Goal: Task Accomplishment & Management: Manage account settings

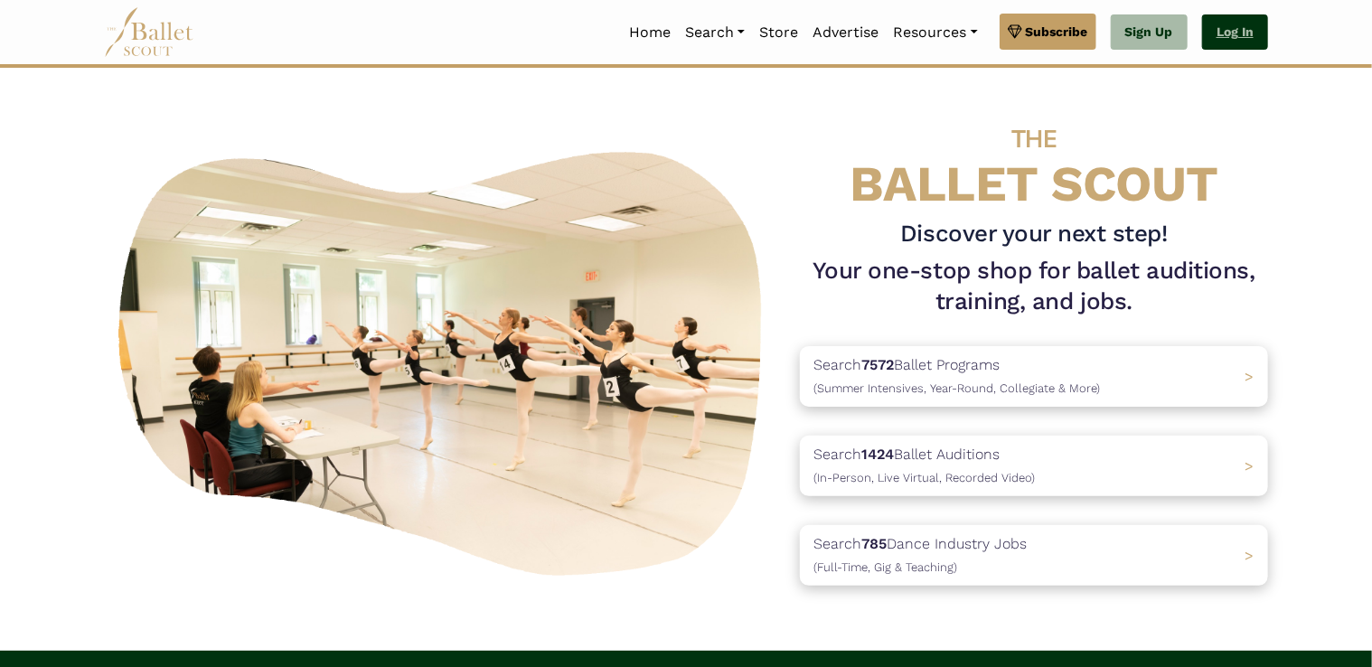
click at [1244, 29] on link "Log In" at bounding box center [1235, 32] width 66 height 36
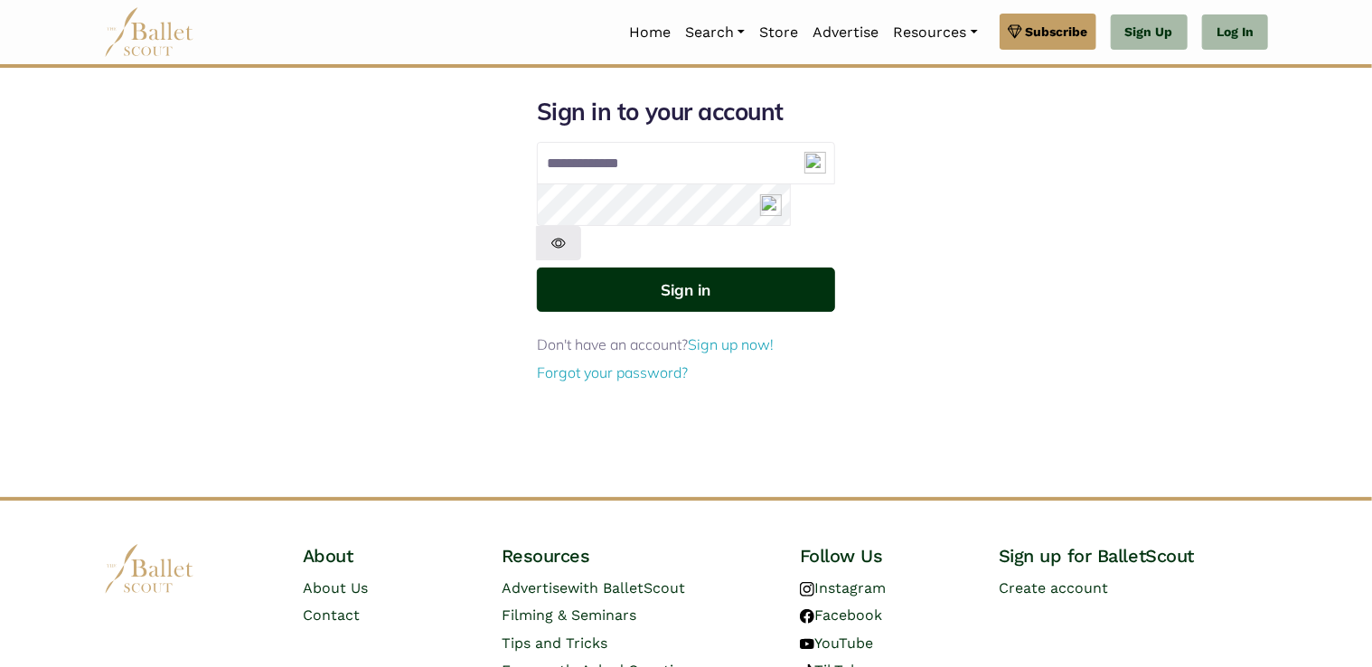
type input "**********"
click at [646, 268] on button "Sign in" at bounding box center [686, 290] width 298 height 44
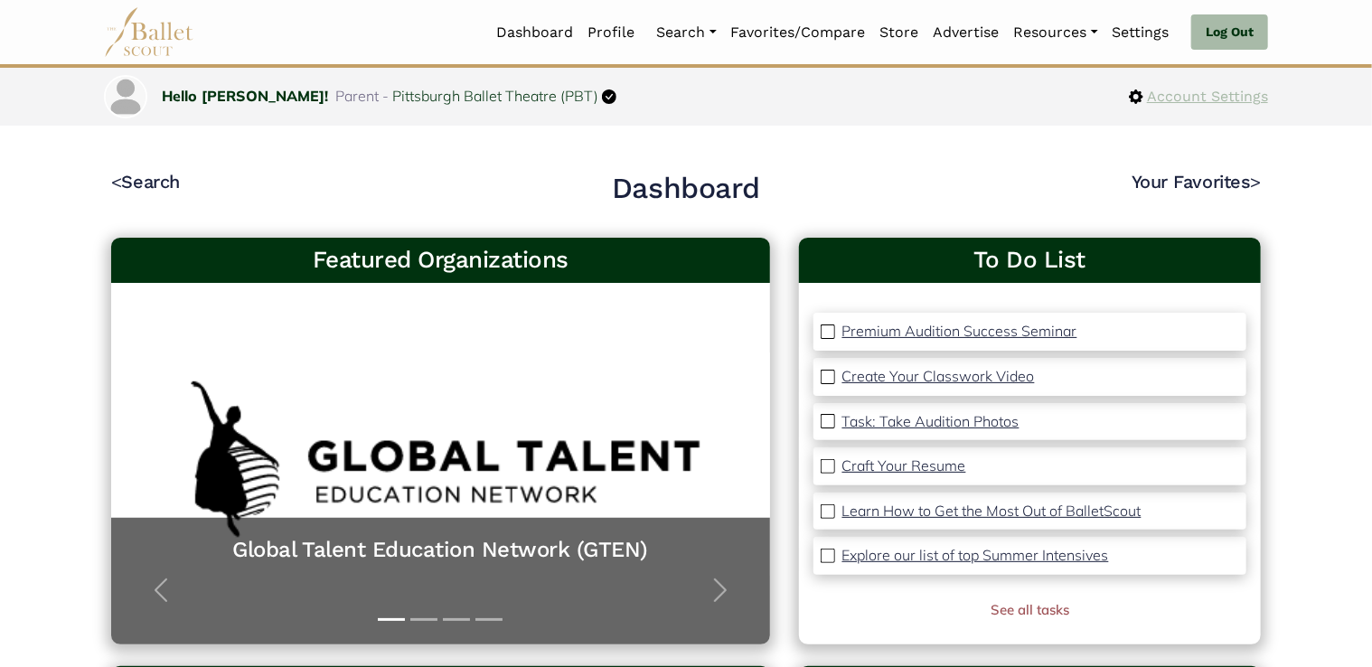
click at [1181, 92] on span "Account Settings" at bounding box center [1206, 97] width 125 height 24
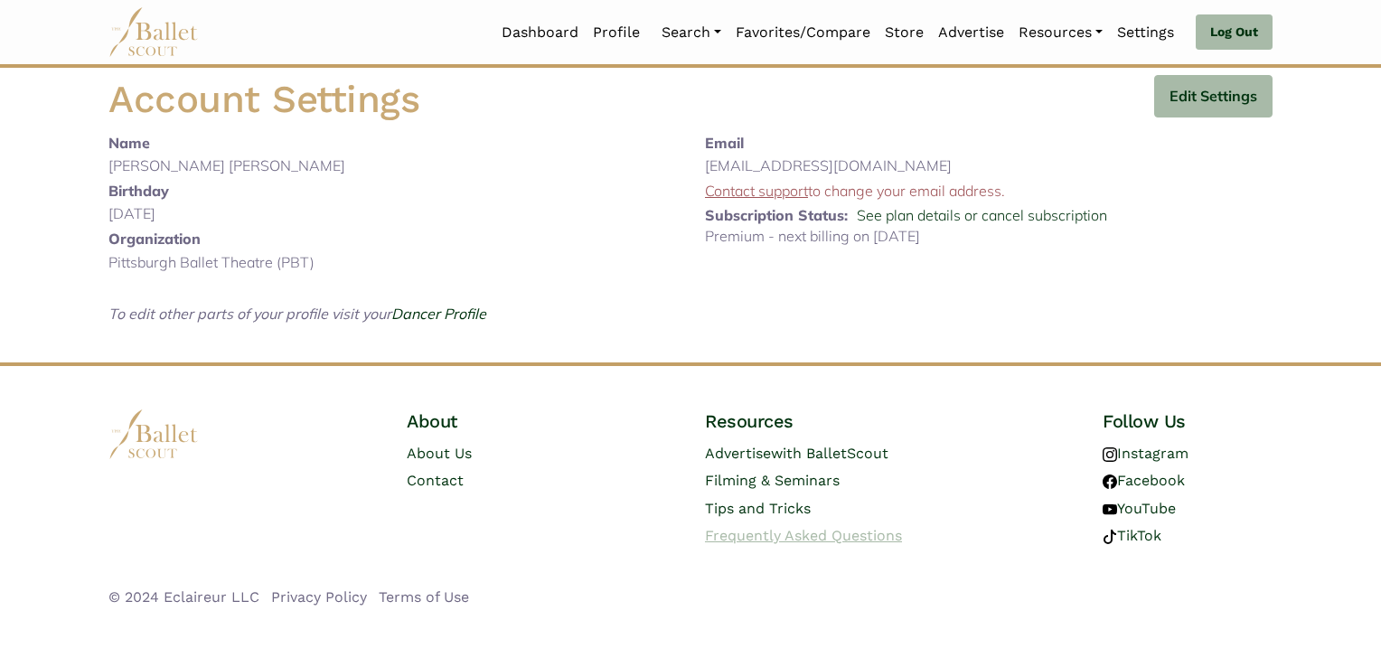
click at [871, 540] on span "Frequently Asked Questions" at bounding box center [803, 535] width 197 height 17
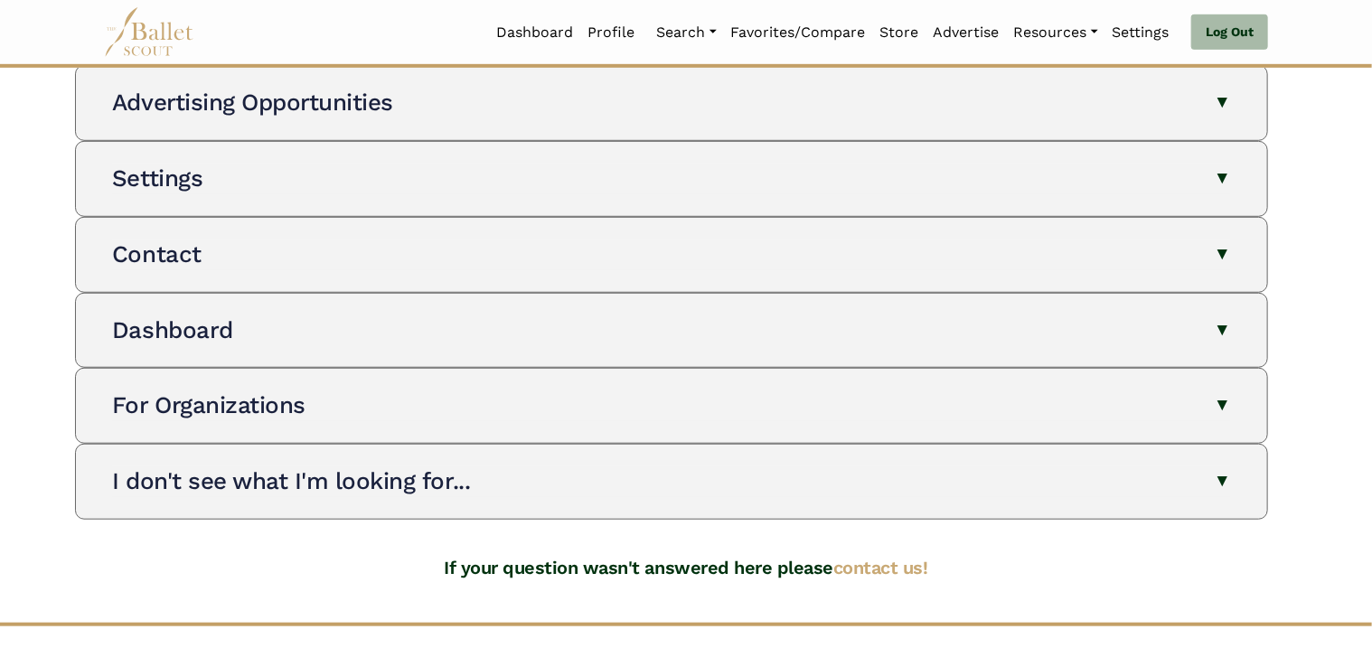
scroll to position [534, 0]
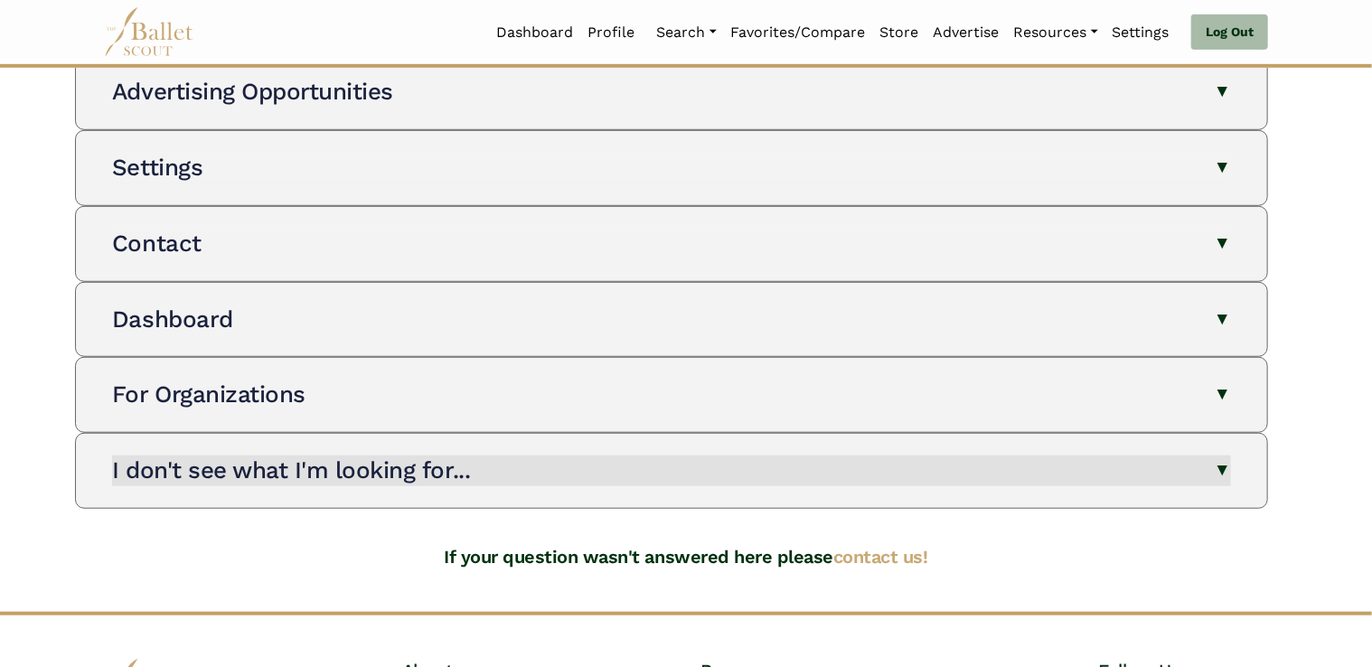
click at [1222, 467] on button "I don't see what I'm looking for..." at bounding box center [671, 471] width 1119 height 31
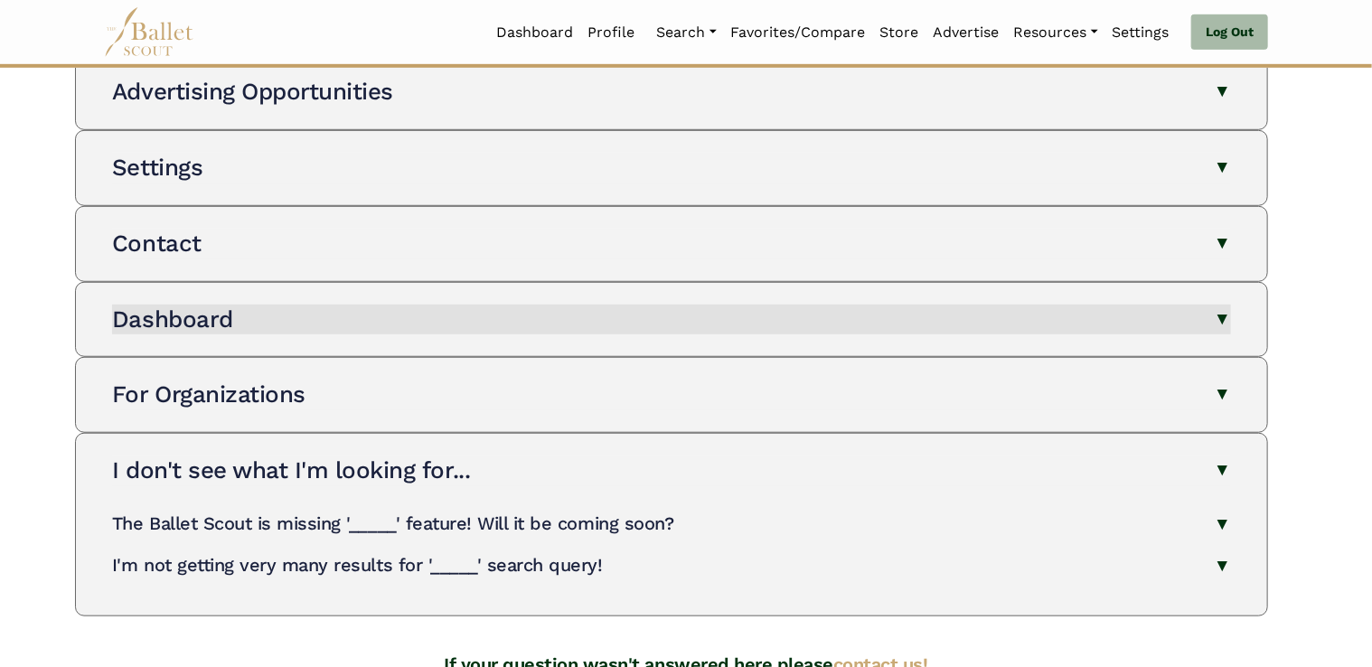
click at [1227, 328] on button "Dashboard" at bounding box center [671, 320] width 1119 height 31
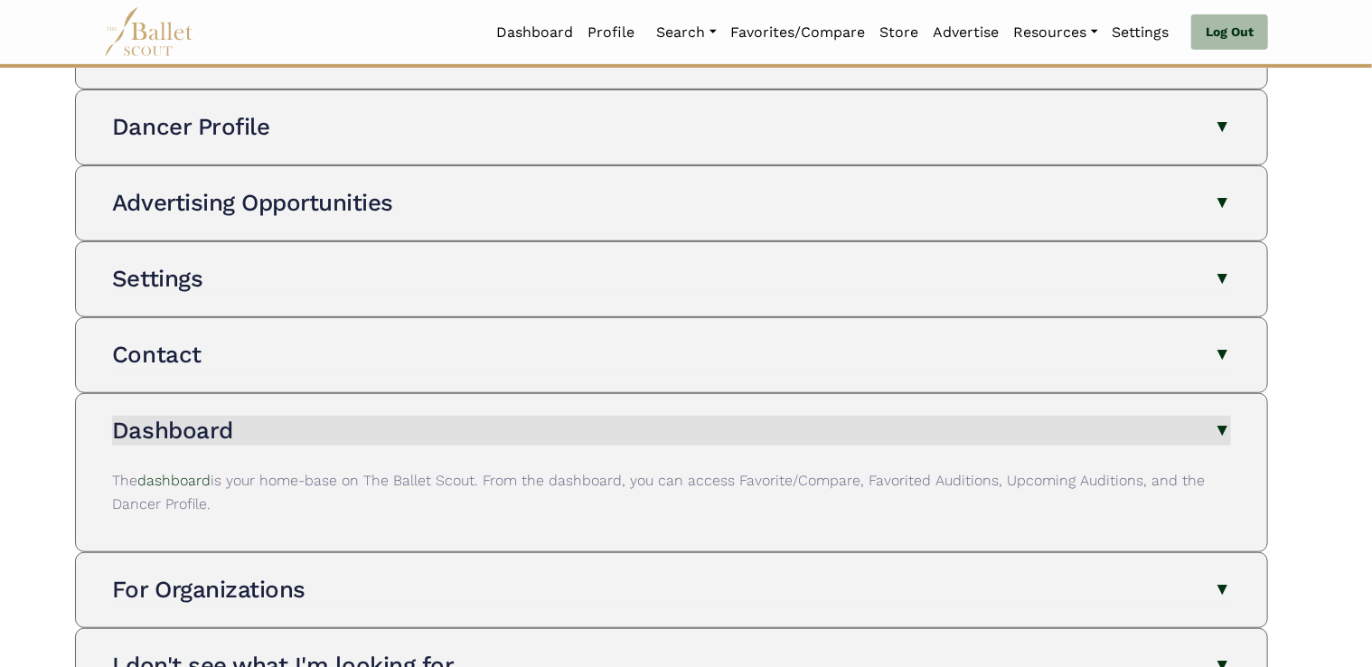
scroll to position [422, 0]
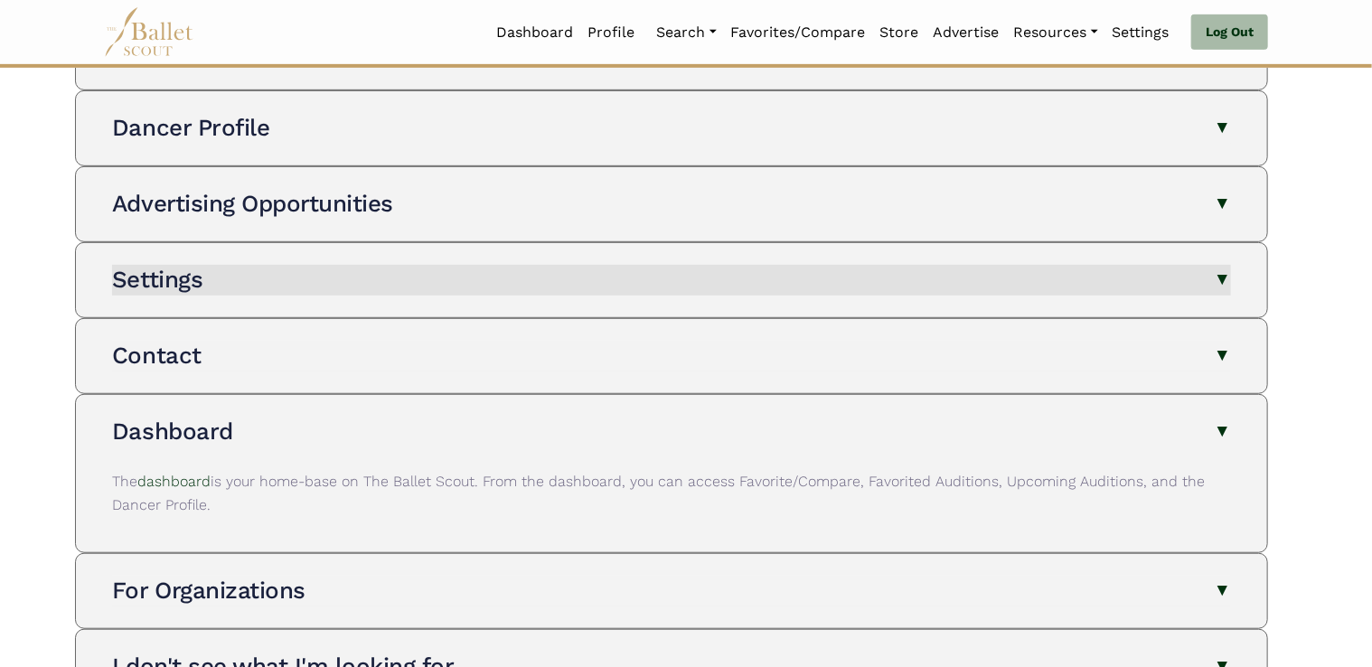
click at [1230, 281] on button "Settings" at bounding box center [671, 280] width 1119 height 31
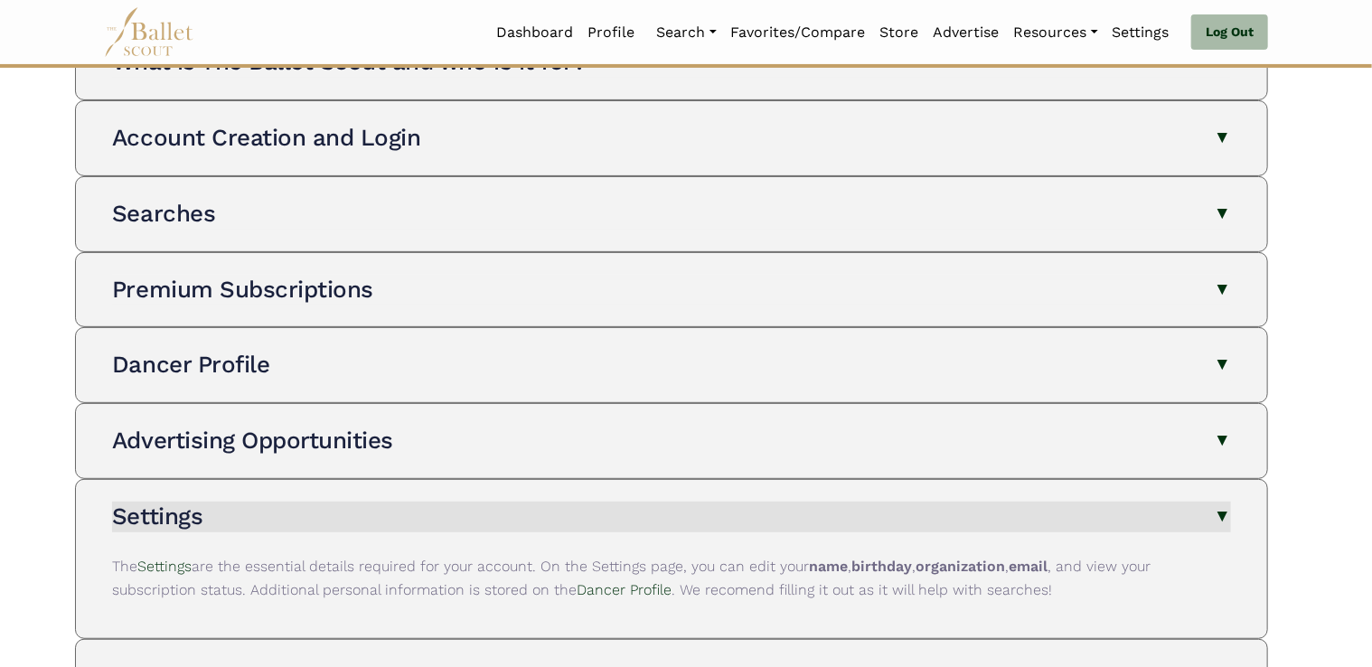
scroll to position [174, 0]
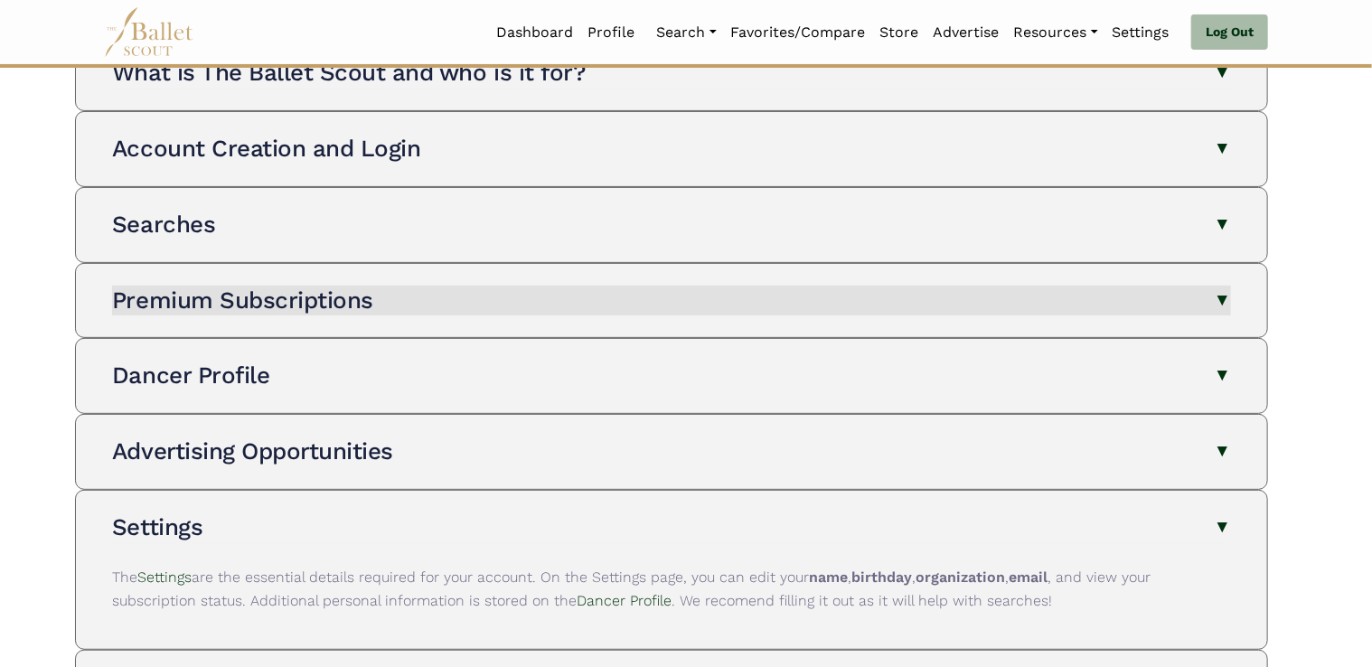
click at [131, 293] on h3 "Premium Subscriptions" at bounding box center [242, 300] width 261 height 27
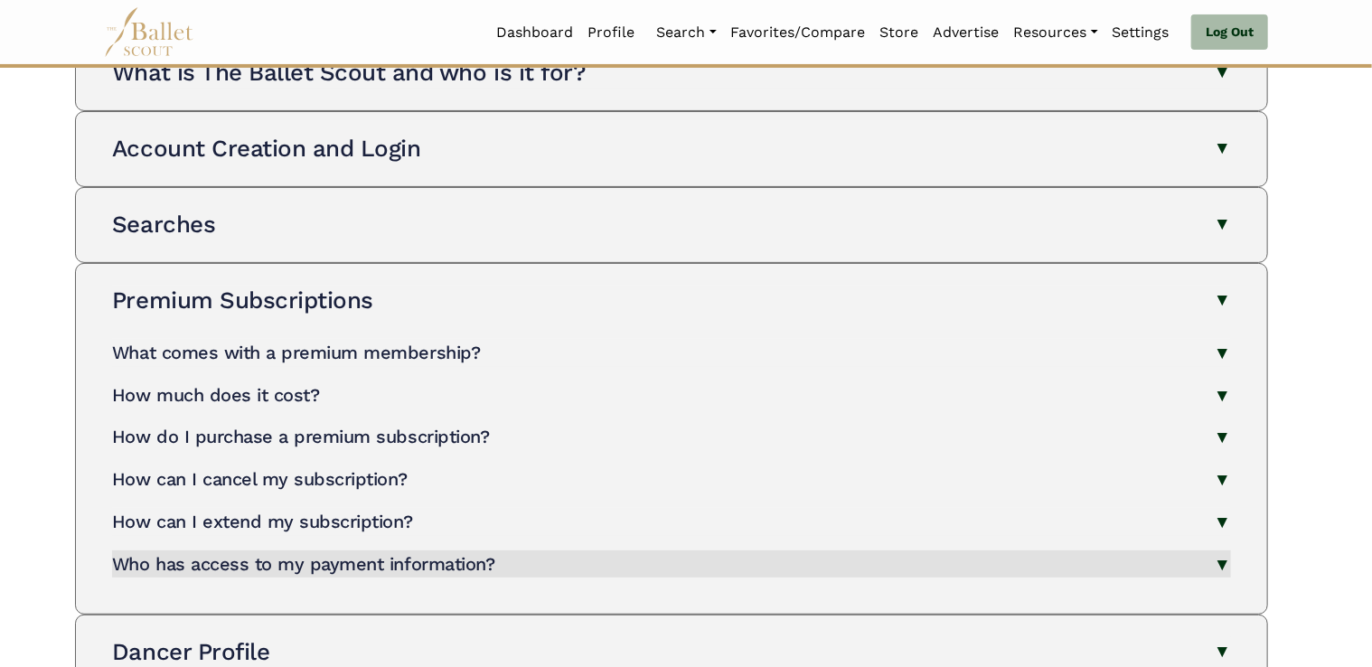
click at [231, 561] on h4 "Who has access to my payment information?" at bounding box center [303, 564] width 382 height 22
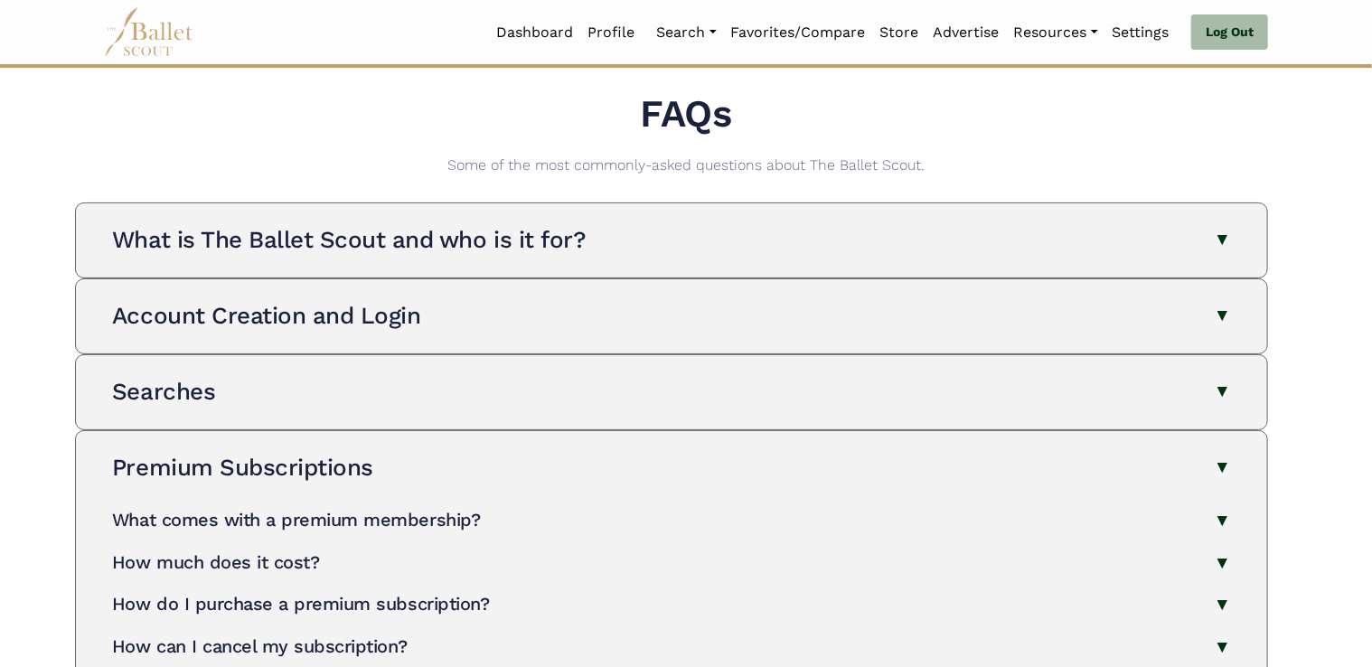
scroll to position [0, 0]
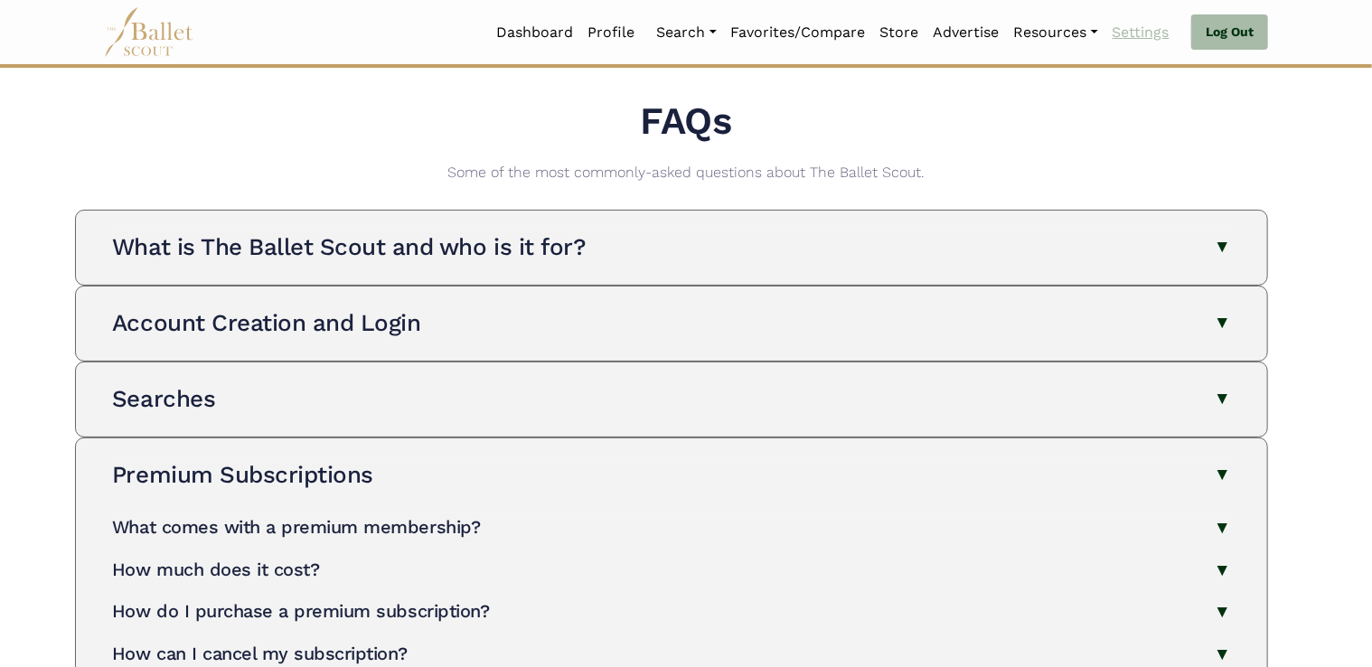
click at [1138, 33] on link "Settings" at bounding box center [1141, 33] width 71 height 38
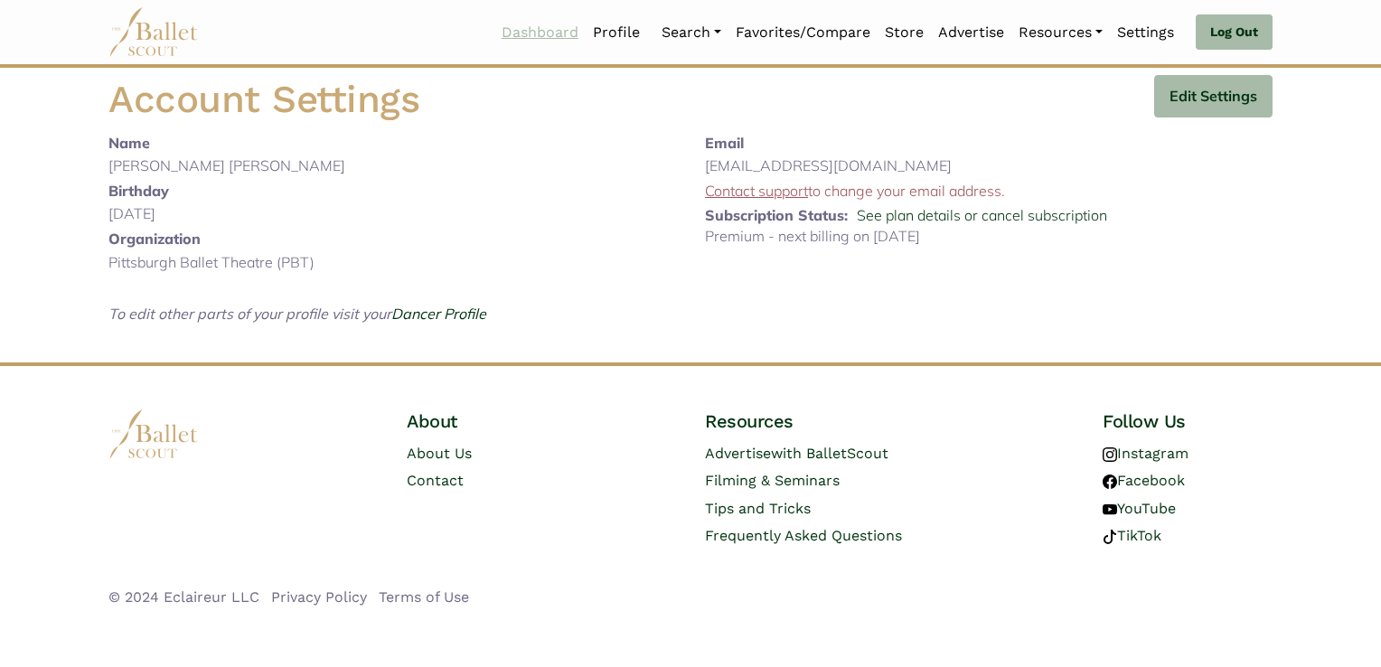
click at [534, 40] on link "Dashboard" at bounding box center [540, 33] width 91 height 38
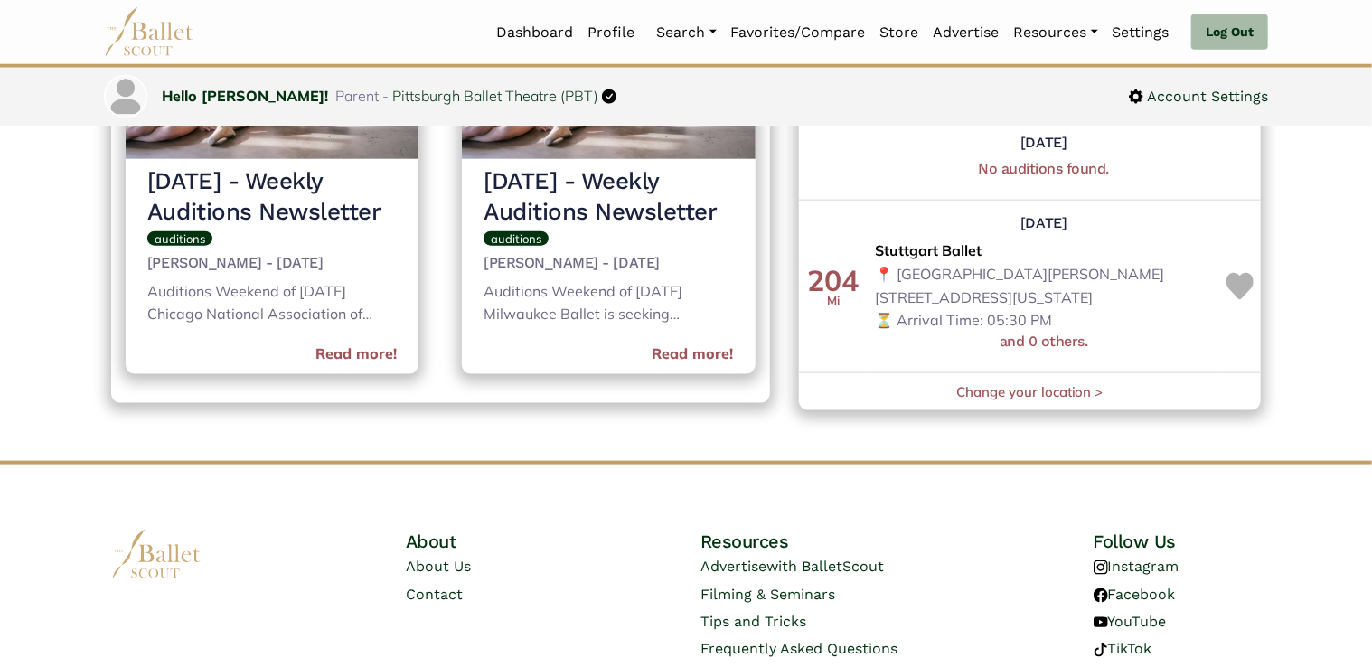
scroll to position [1024, 0]
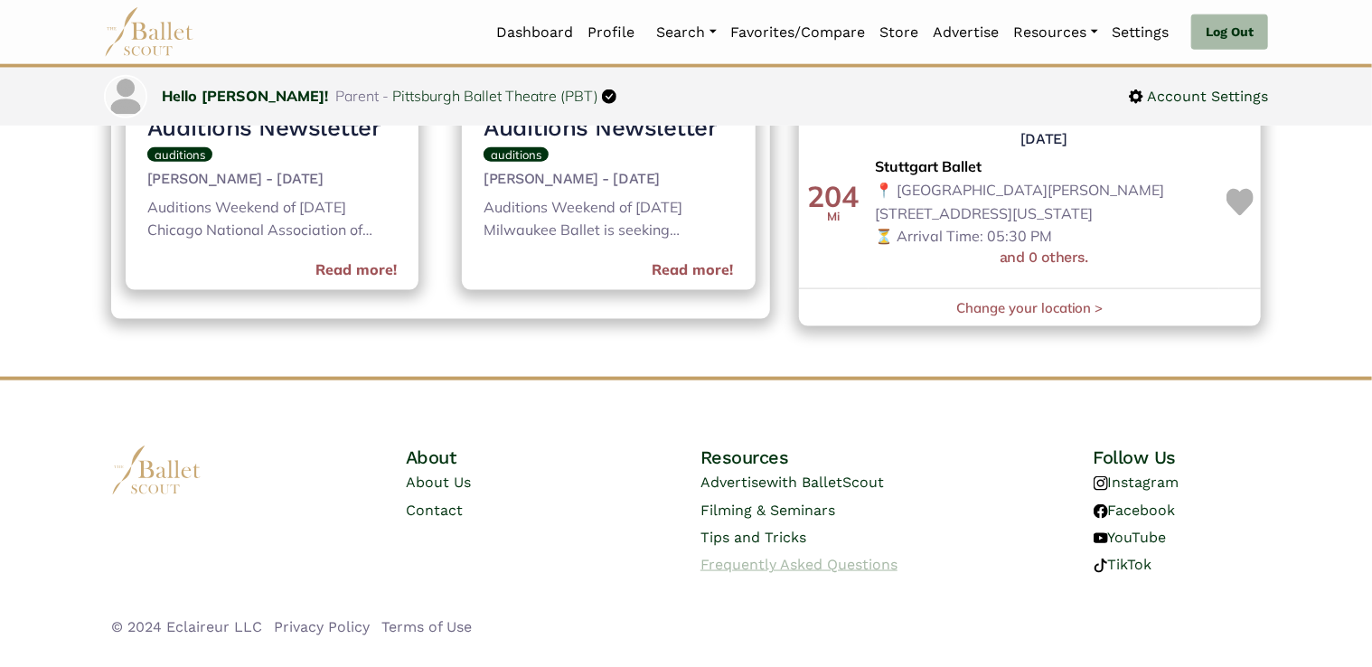
click at [867, 561] on span "Frequently Asked Questions" at bounding box center [799, 564] width 197 height 17
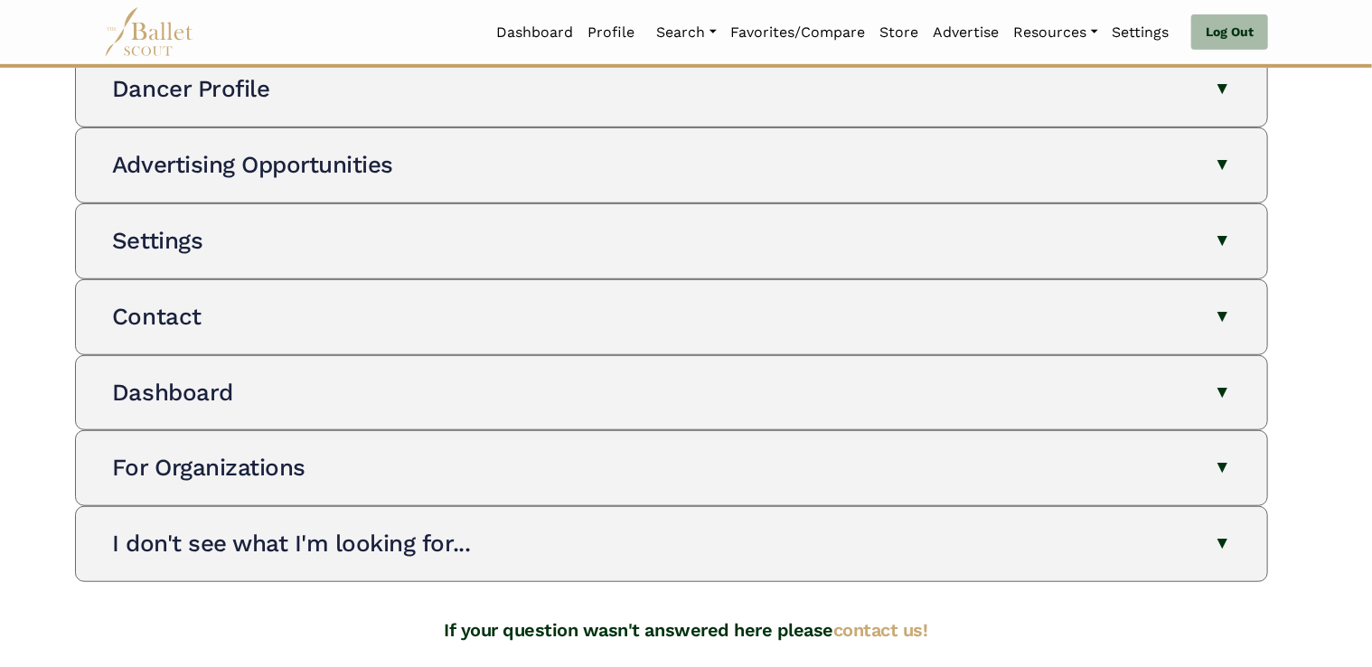
scroll to position [462, 0]
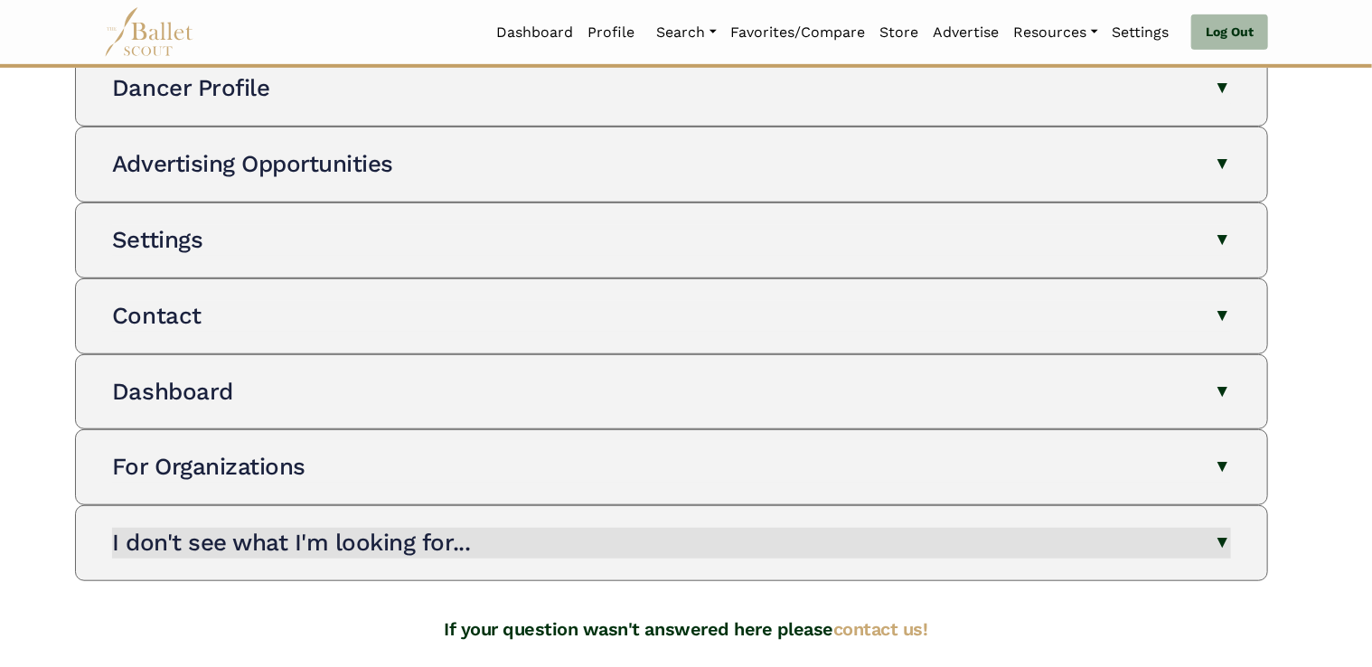
click at [1230, 545] on button "I don't see what I'm looking for..." at bounding box center [671, 543] width 1119 height 31
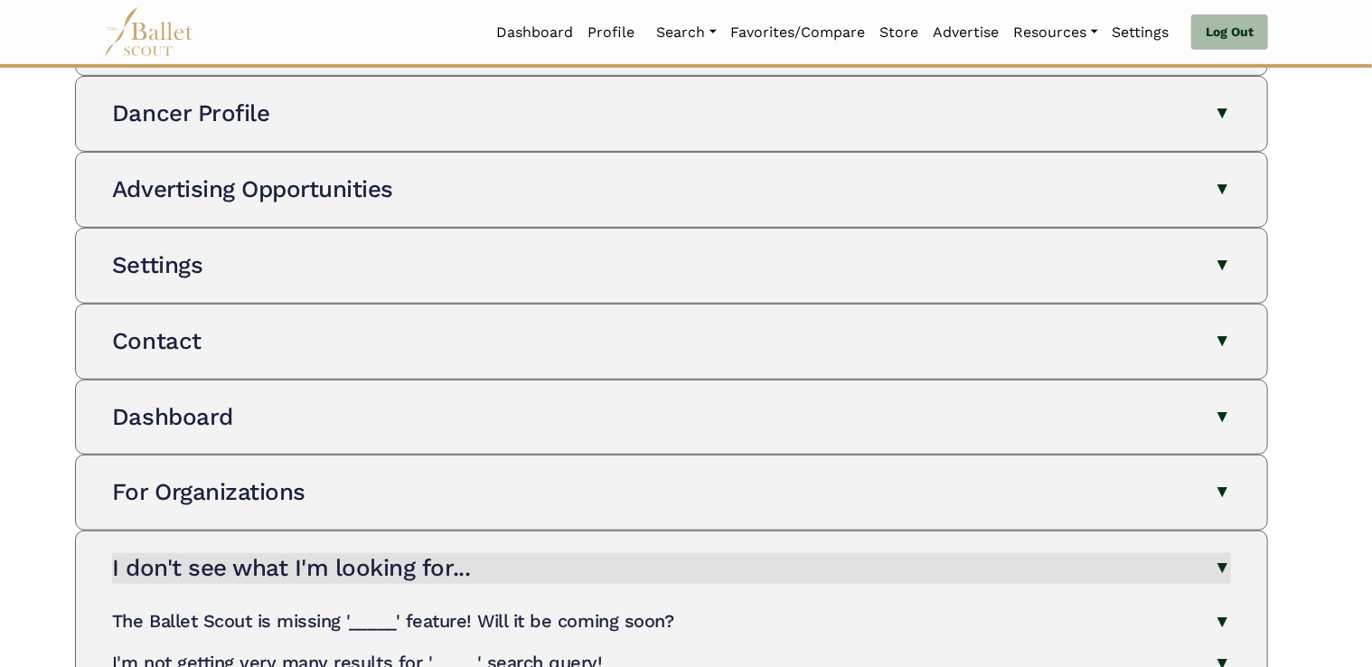
scroll to position [435, 0]
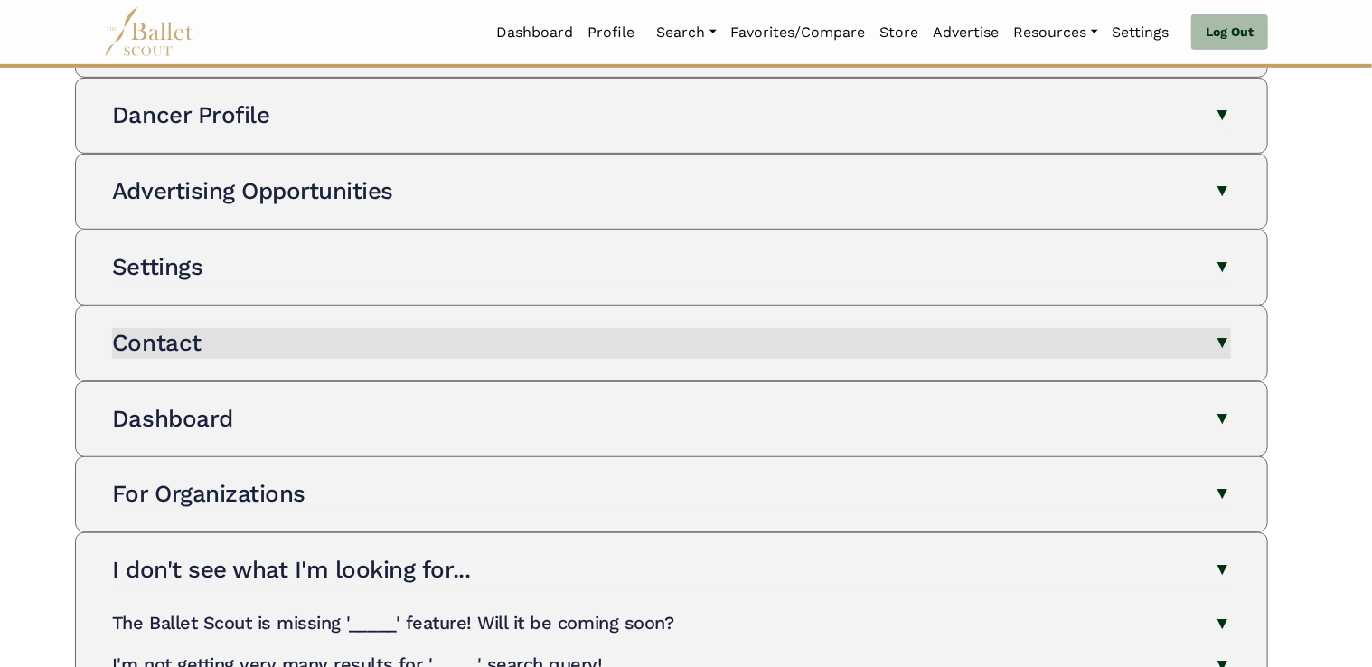
click at [1219, 343] on button "Contact" at bounding box center [671, 343] width 1119 height 31
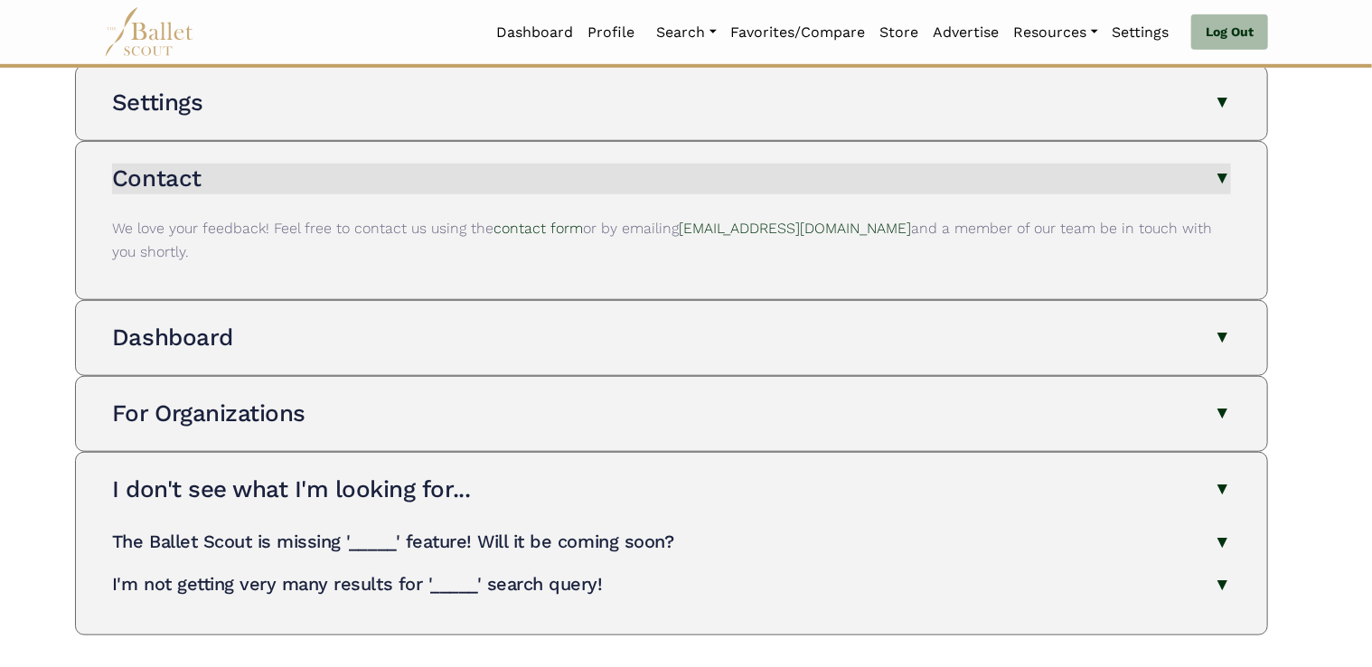
scroll to position [608, 0]
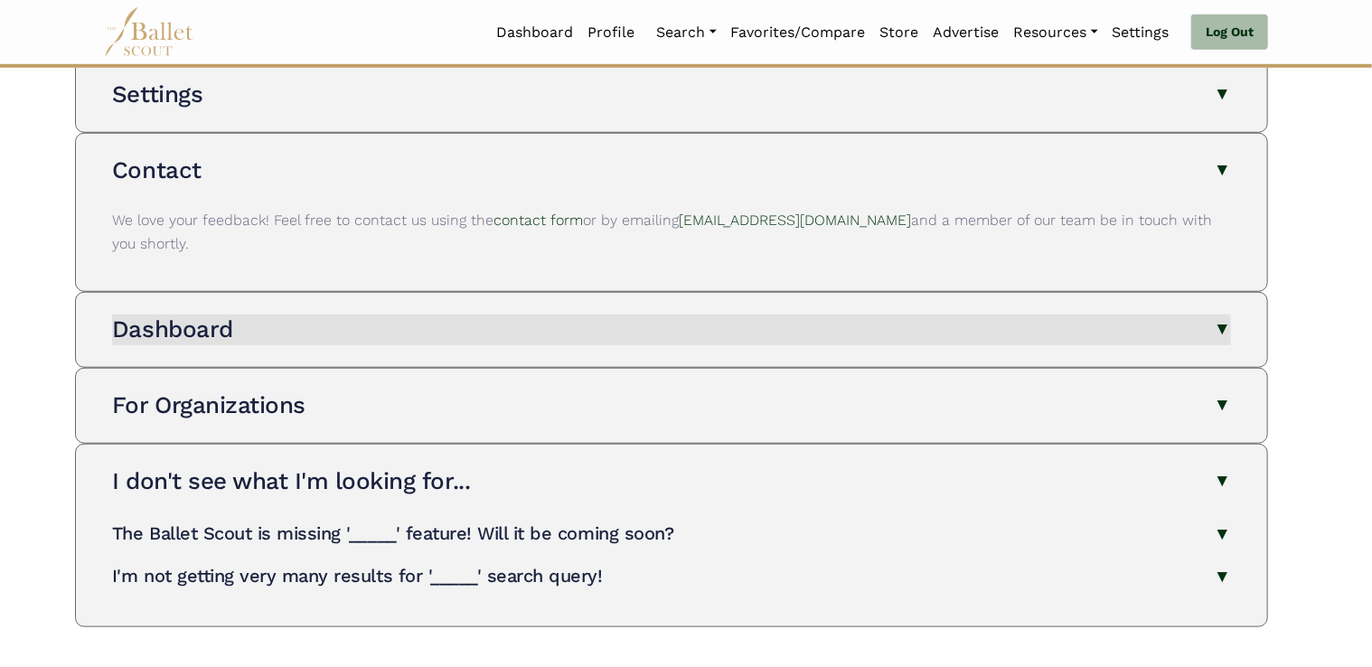
click at [1223, 315] on button "Dashboard" at bounding box center [671, 330] width 1119 height 31
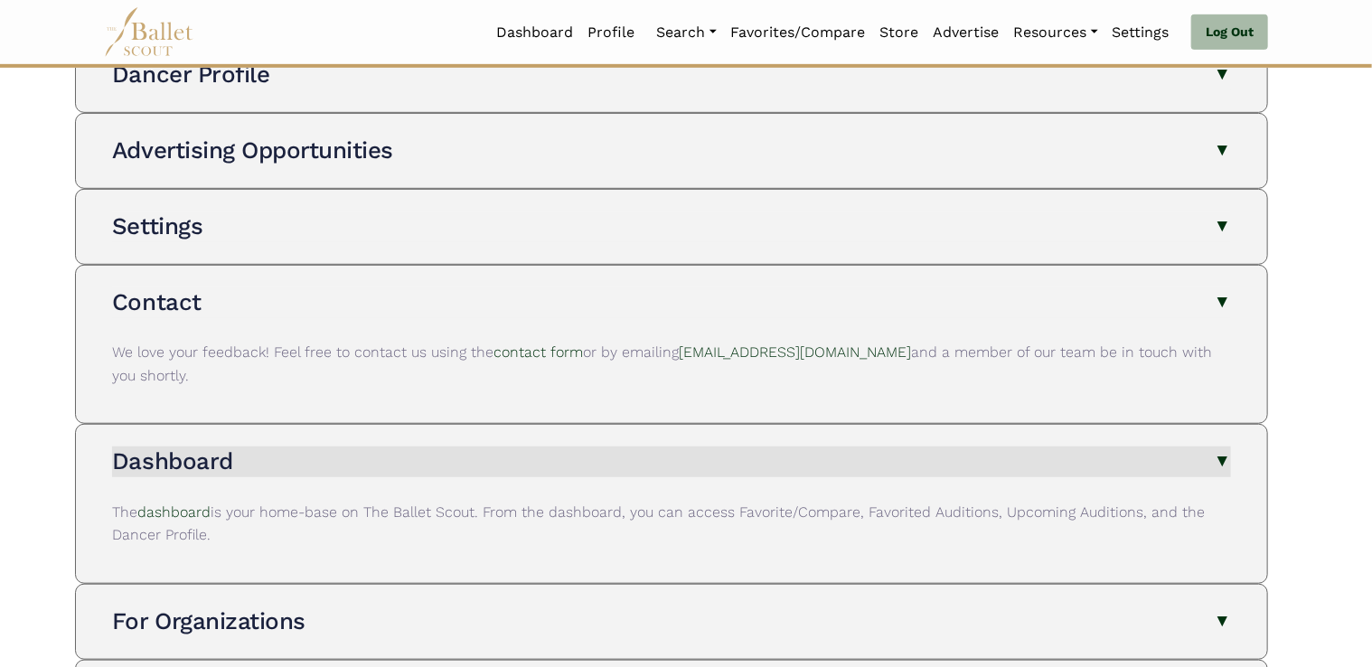
scroll to position [466, 0]
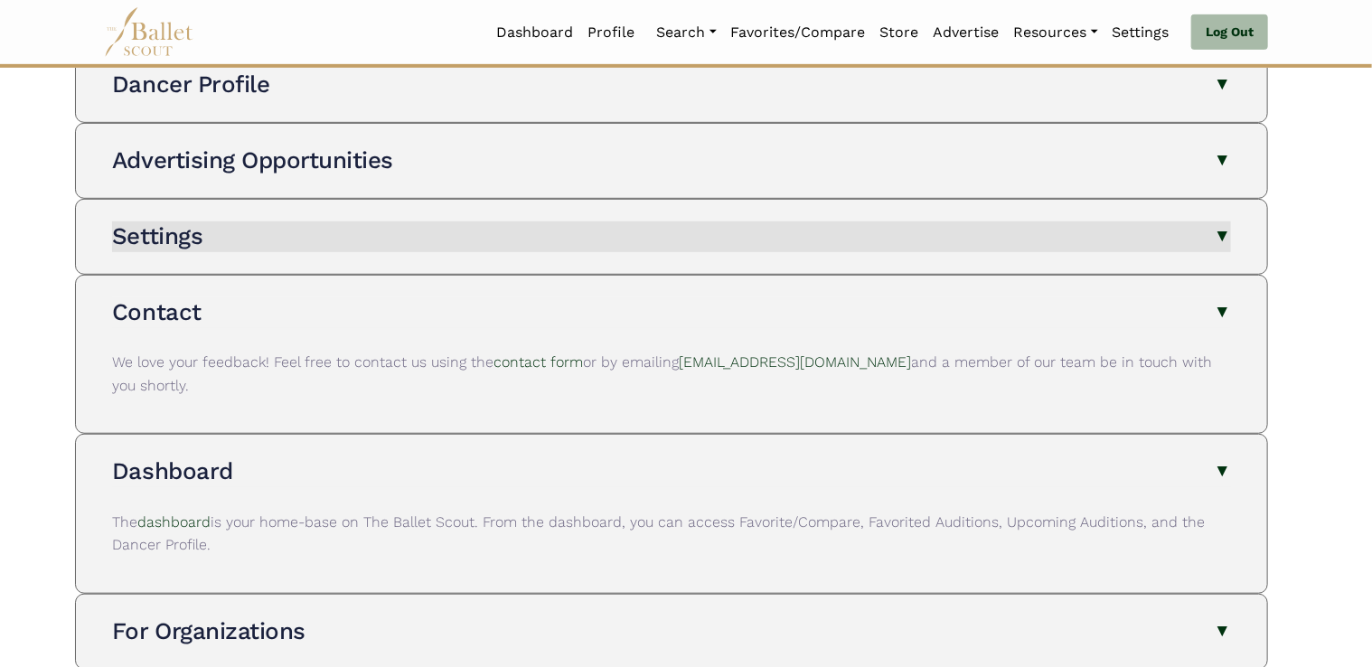
click at [1225, 224] on button "Settings" at bounding box center [671, 237] width 1119 height 31
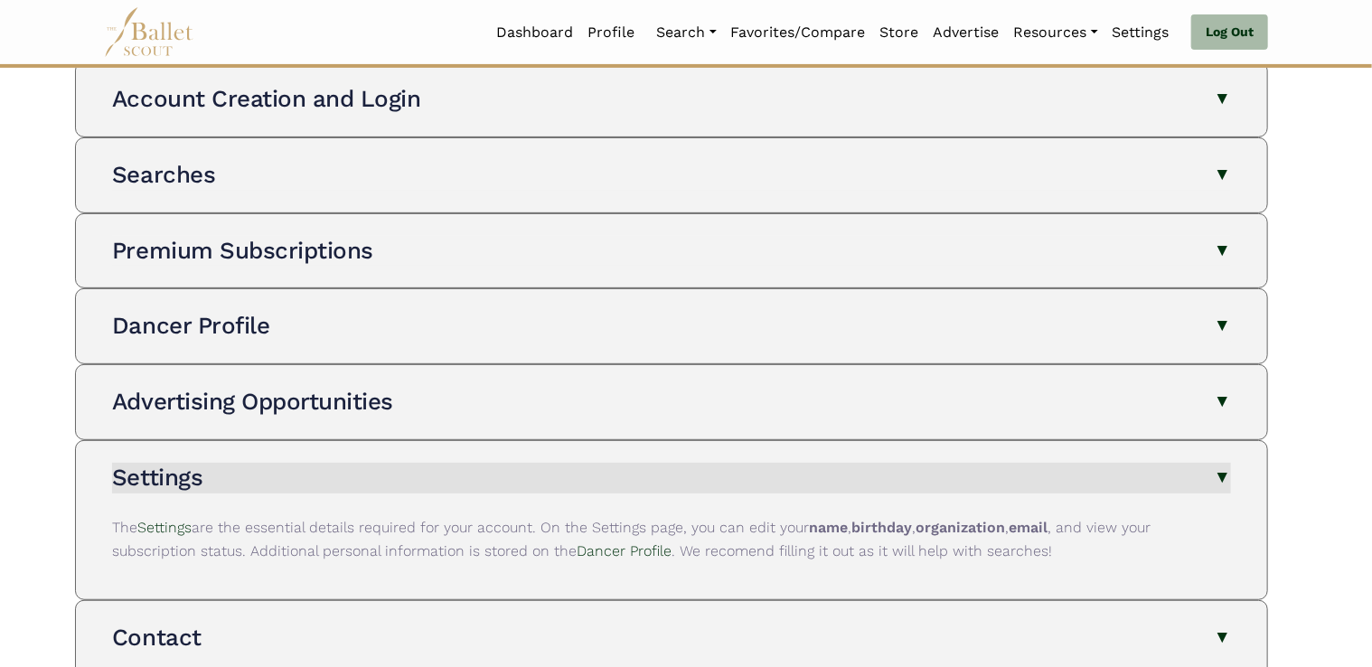
scroll to position [213, 0]
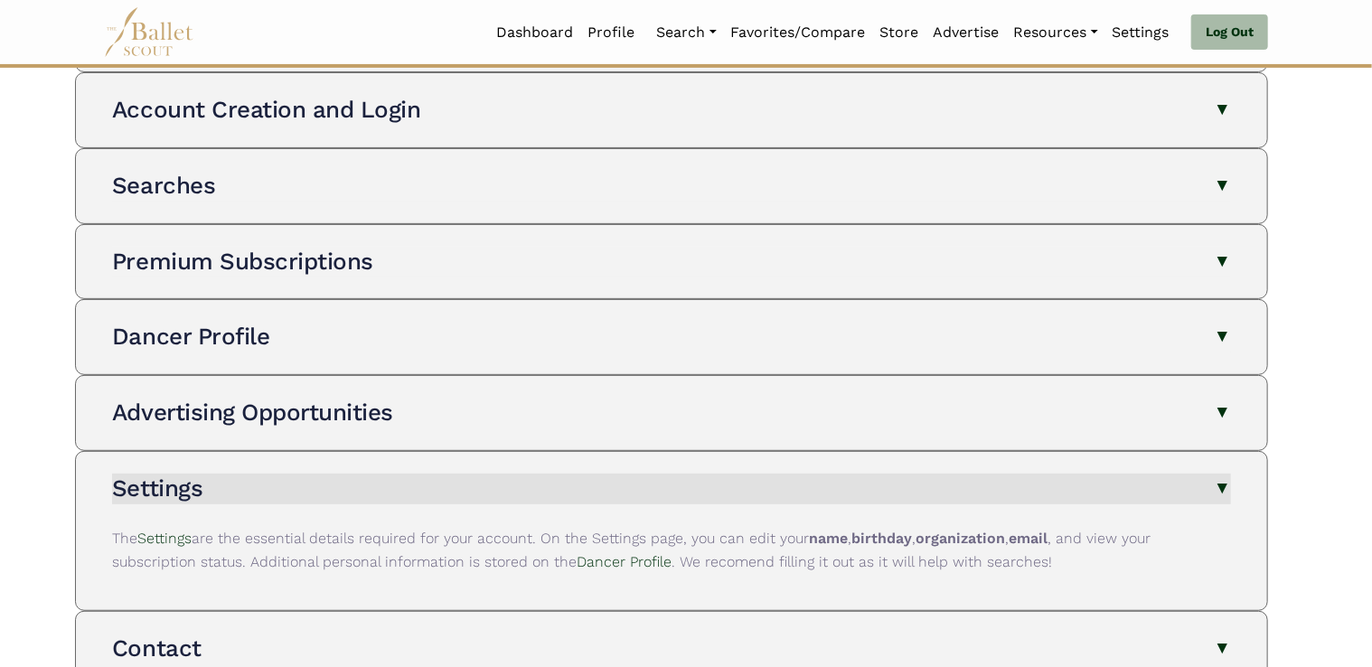
click at [1227, 256] on button "Premium Subscriptions" at bounding box center [671, 262] width 1119 height 31
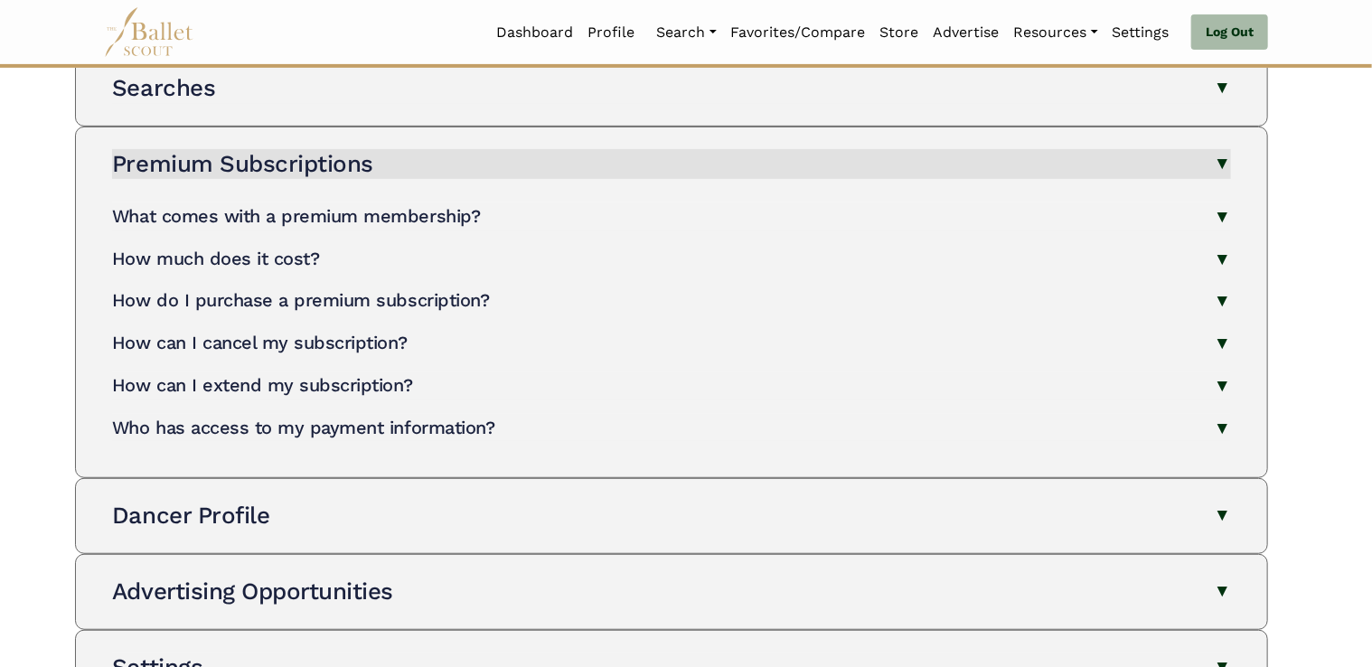
scroll to position [320, 0]
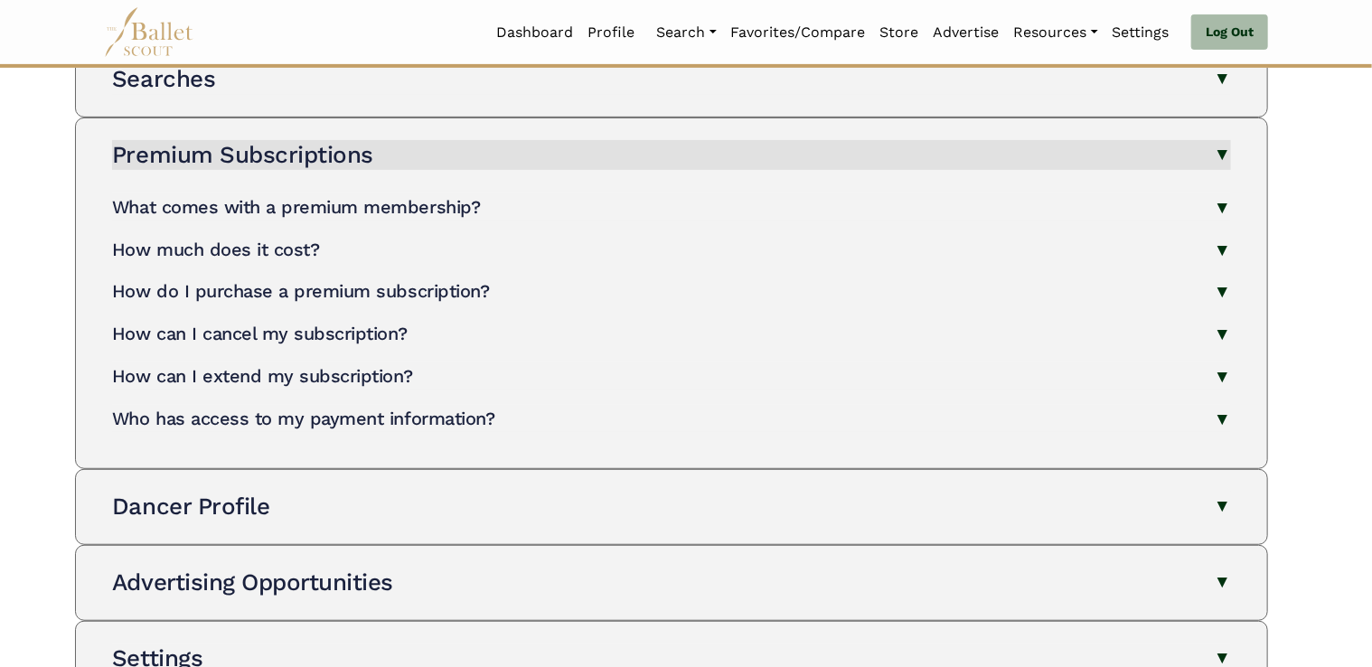
click at [1226, 285] on button "How do I purchase a premium subscription?" at bounding box center [671, 292] width 1119 height 28
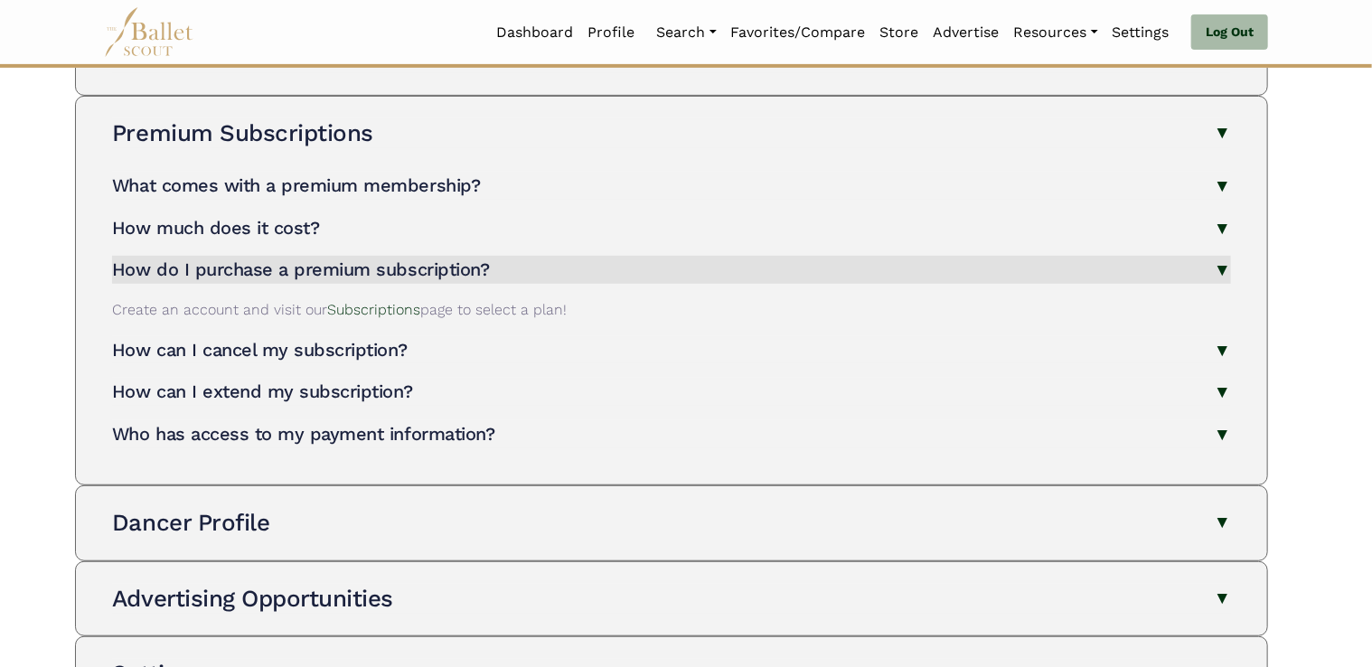
scroll to position [347, 0]
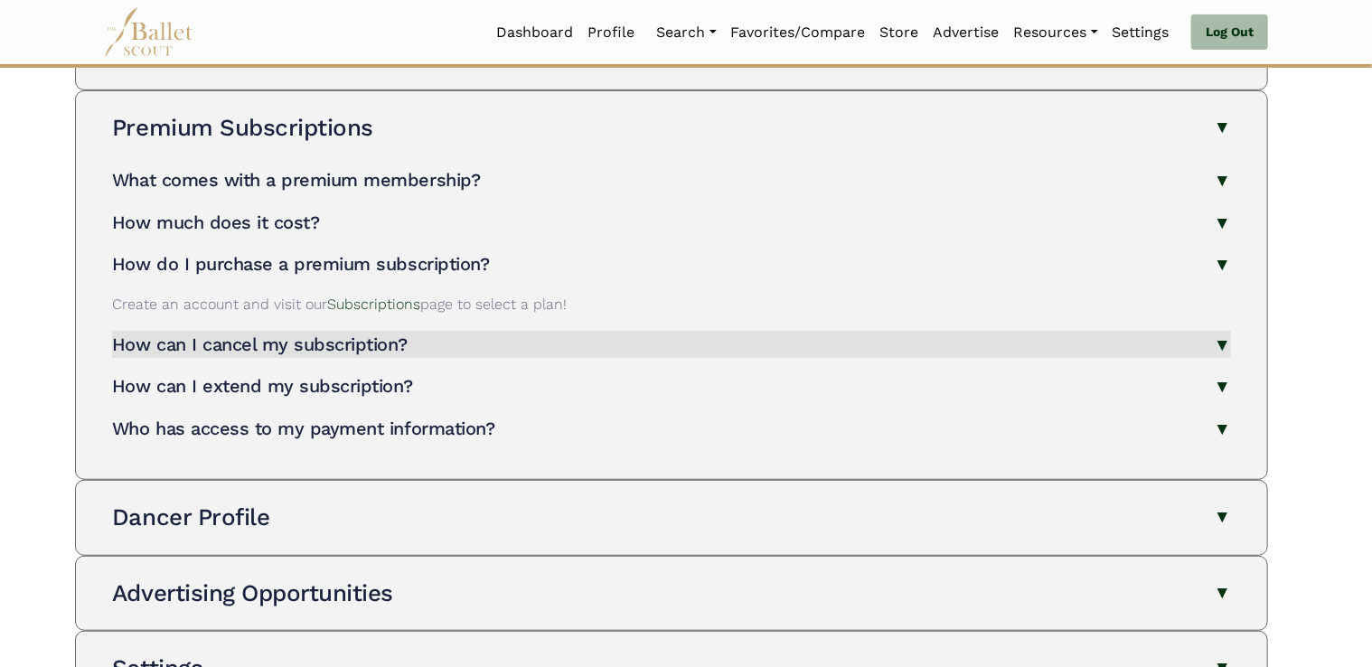
click at [1226, 340] on button "How can I cancel my subscription?" at bounding box center [671, 345] width 1119 height 28
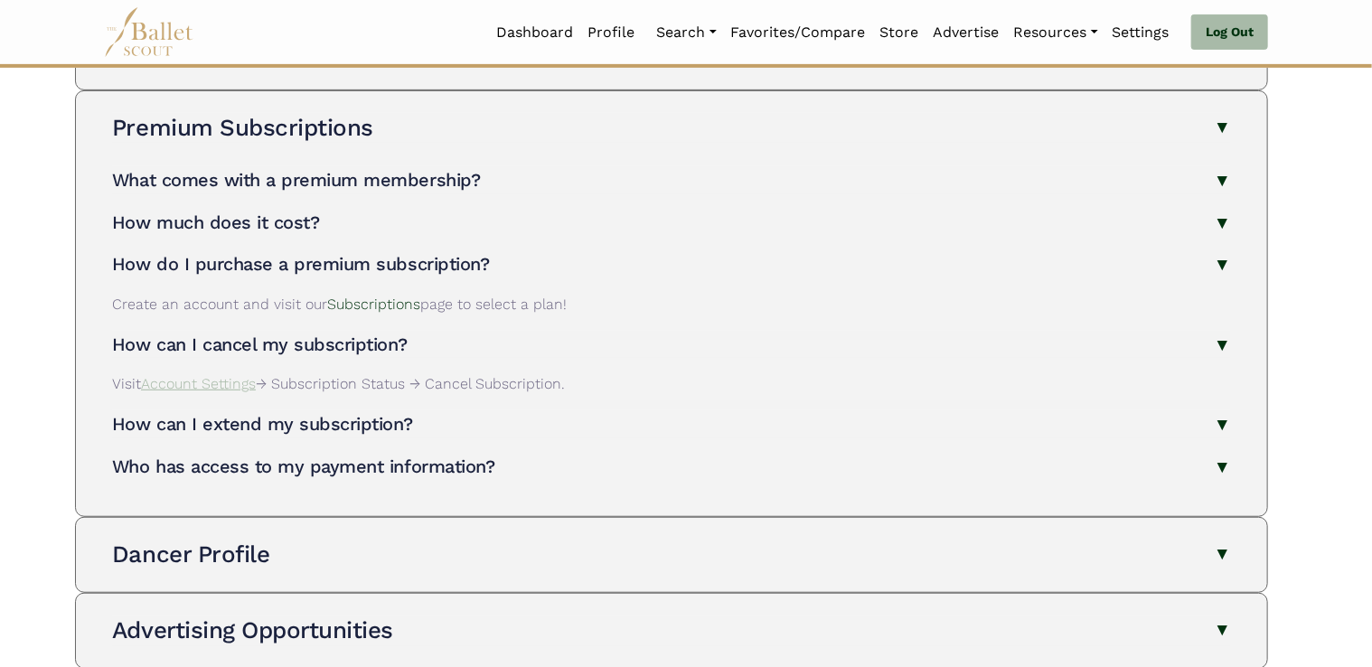
click at [215, 385] on link "Account Settings" at bounding box center [198, 383] width 115 height 17
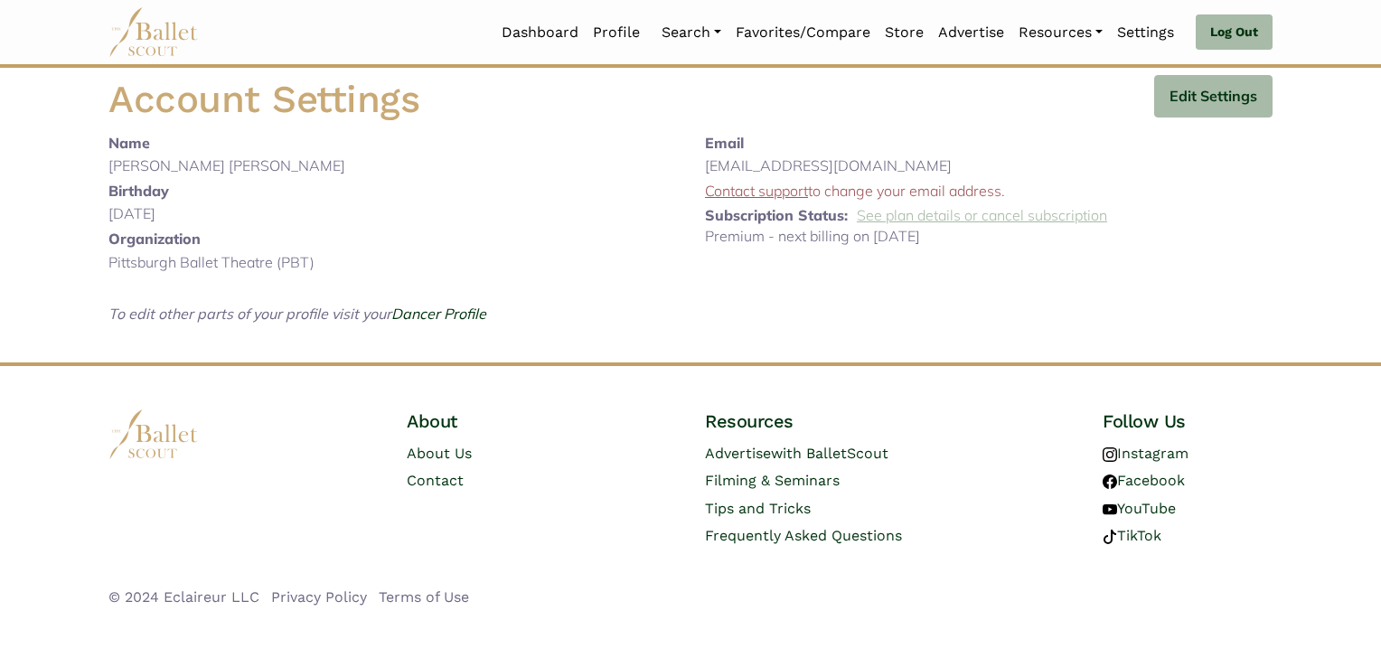
click at [911, 213] on link "See plan details or cancel subscription" at bounding box center [982, 215] width 250 height 18
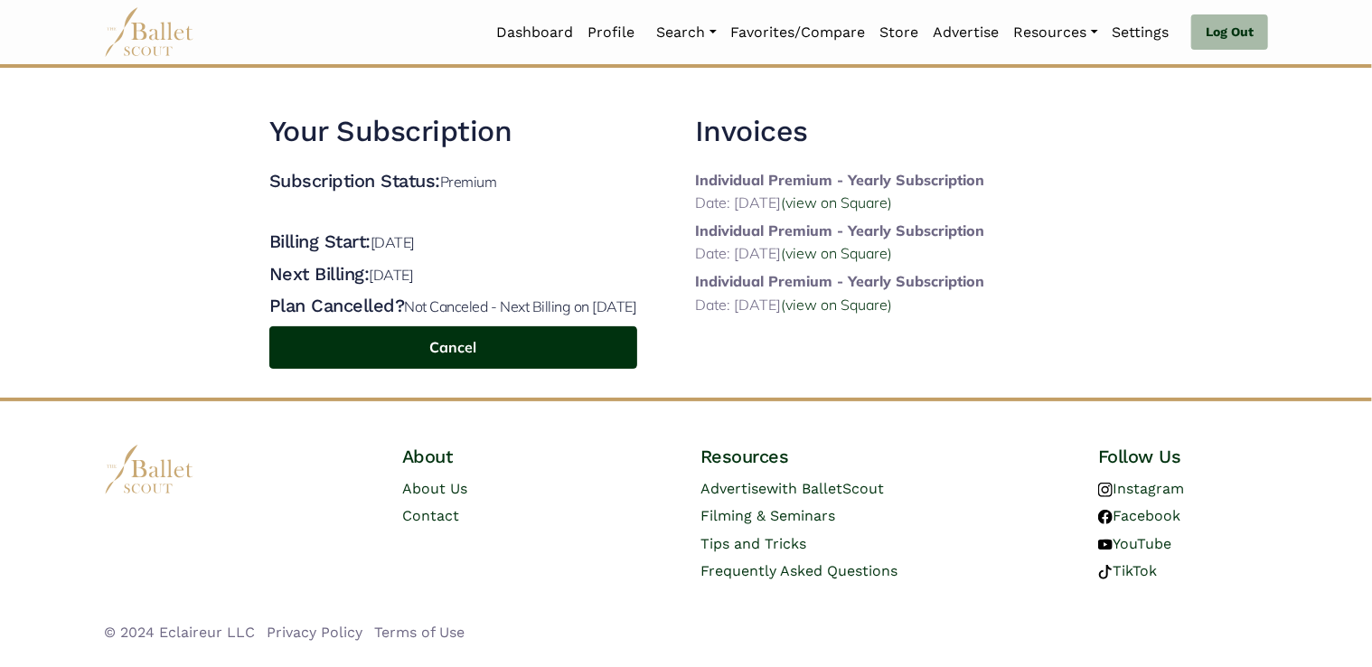
click at [504, 366] on button "Cancel" at bounding box center [453, 347] width 368 height 42
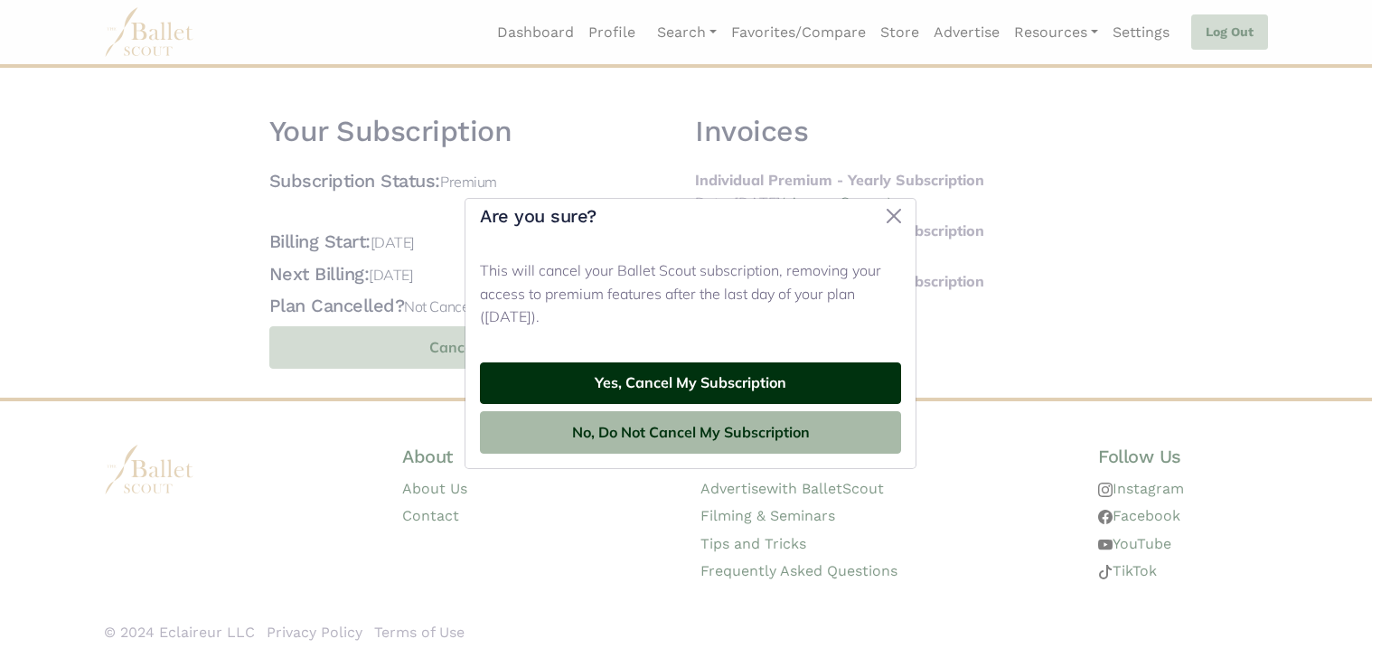
click at [590, 385] on button "Yes, Cancel My Subscription" at bounding box center [690, 384] width 421 height 42
